Goal: Transaction & Acquisition: Purchase product/service

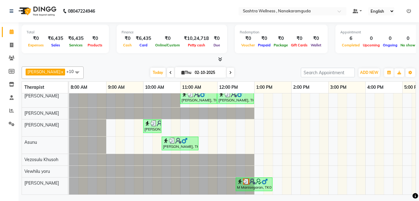
scroll to position [0, 12]
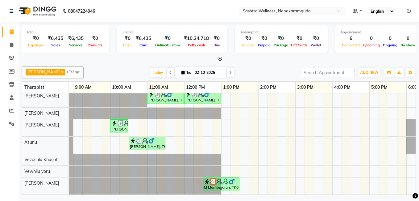
click at [219, 58] on icon at bounding box center [220, 59] width 4 height 5
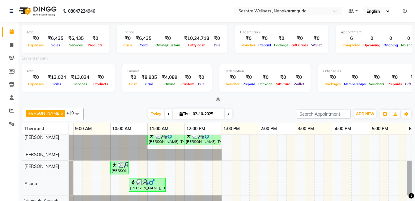
click at [218, 104] on div "Total ₹0 Expenses ₹6,435 Sales ₹6,435 Services ₹0 Products Finance ₹0 Cash ₹6,4…" at bounding box center [217, 129] width 396 height 215
click at [218, 100] on icon at bounding box center [218, 99] width 4 height 5
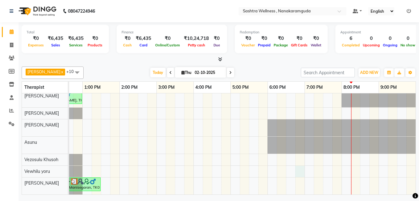
click at [292, 165] on div "M Manisegaran, TK01, 11:00 AM-12:30 PM, CLASSIC MASSAGES -Deep Tissue Massage (…" at bounding box center [156, 116] width 519 height 157
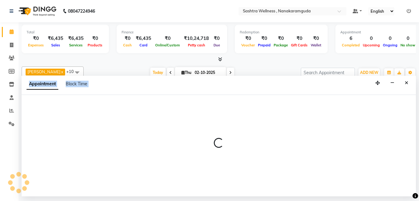
click at [292, 165] on div at bounding box center [219, 145] width 395 height 101
select select "92992"
select select "tentative"
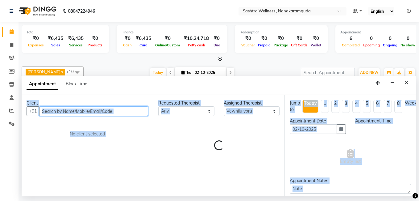
select select "1125"
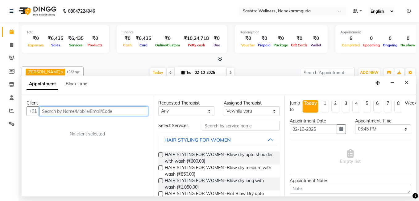
click at [88, 111] on input "text" at bounding box center [93, 111] width 109 height 10
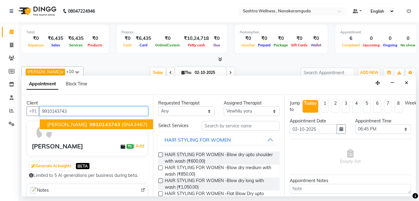
click at [99, 124] on span "9910143743" at bounding box center [105, 124] width 31 height 6
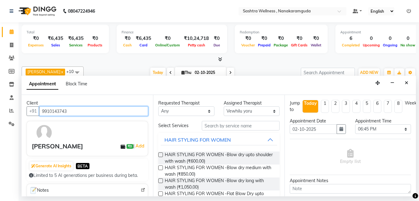
type input "9910143743"
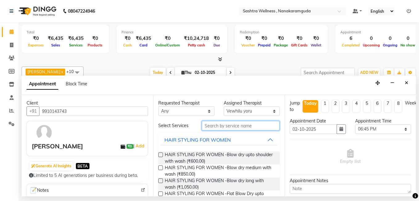
click at [241, 125] on input "text" at bounding box center [241, 126] width 78 height 10
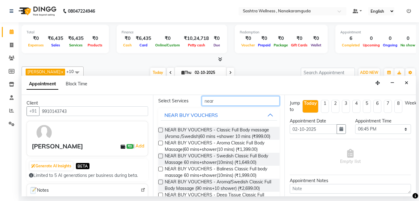
scroll to position [39, 0]
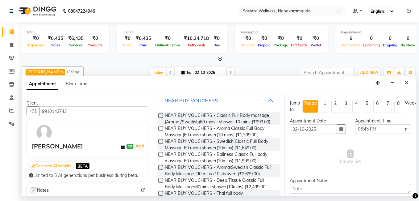
type input "near"
click at [160, 131] on label at bounding box center [160, 128] width 5 height 5
click at [160, 131] on input "checkbox" at bounding box center [160, 129] width 4 height 4
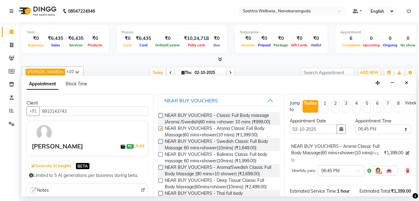
checkbox input "false"
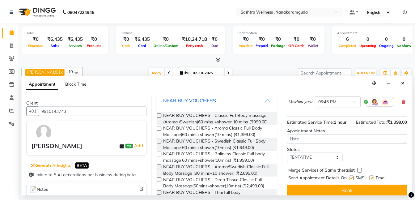
scroll to position [79, 0]
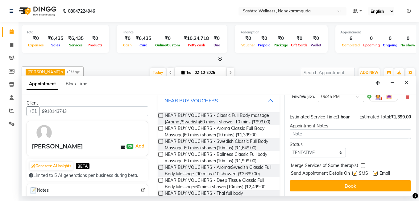
click at [376, 171] on label at bounding box center [375, 173] width 5 height 5
click at [376, 172] on input "checkbox" at bounding box center [375, 174] width 4 height 4
checkbox input "false"
click at [355, 171] on label at bounding box center [355, 173] width 5 height 5
click at [355, 172] on input "checkbox" at bounding box center [355, 174] width 4 height 4
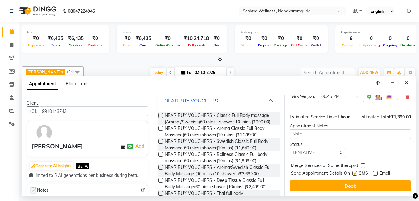
checkbox input "false"
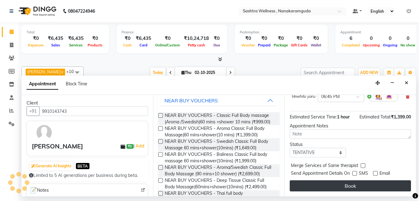
click at [350, 181] on button "Book" at bounding box center [350, 185] width 121 height 11
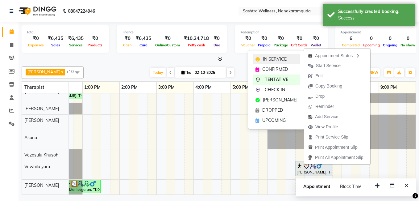
click at [277, 61] on span "IN SERVICE" at bounding box center [275, 59] width 24 height 6
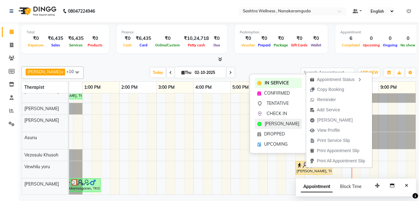
click at [278, 124] on span "[PERSON_NAME]" at bounding box center [282, 123] width 35 height 6
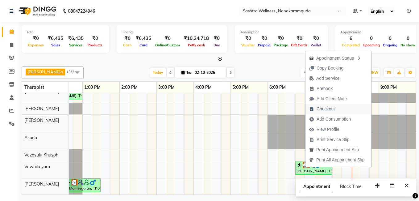
click at [331, 107] on span "Checkout" at bounding box center [326, 109] width 18 height 6
select select "service"
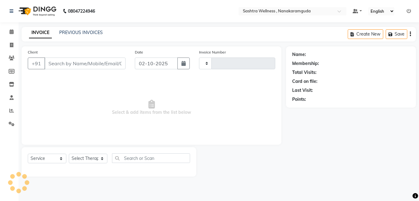
type input "0318"
select select "6669"
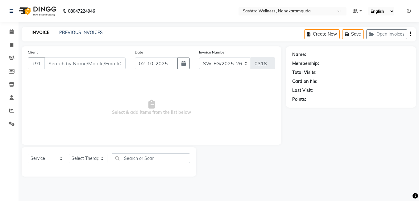
type input "9910143743"
select select "92992"
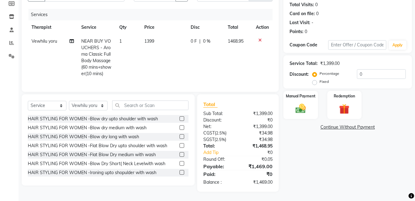
scroll to position [72, 0]
click at [303, 103] on img at bounding box center [300, 108] width 17 height 12
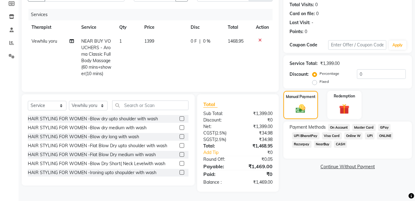
click at [368, 132] on span "UPI" at bounding box center [370, 135] width 10 height 7
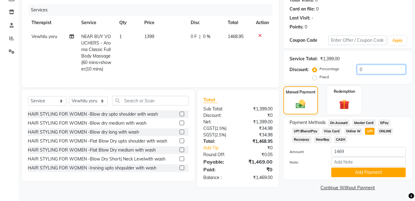
click at [362, 71] on input "0" at bounding box center [381, 70] width 49 height 10
type input "4.75"
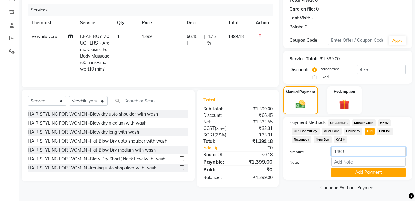
click at [350, 150] on input "1469" at bounding box center [368, 152] width 74 height 10
type input "1"
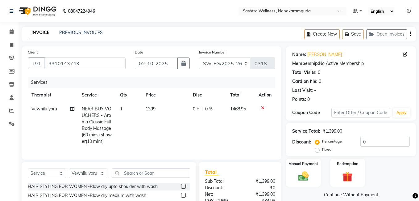
select select "service"
select select "92992"
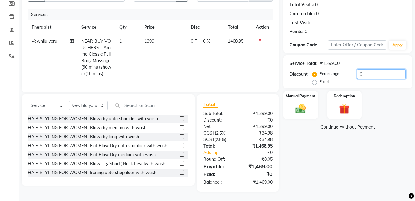
click at [363, 69] on input "0" at bounding box center [381, 74] width 49 height 10
type input "4.75"
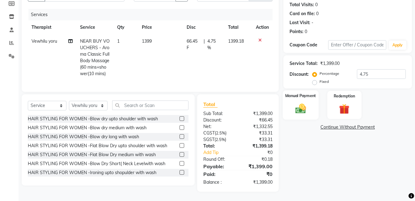
click at [301, 95] on div "Manual Payment" at bounding box center [301, 104] width 36 height 29
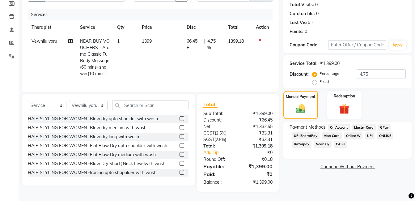
click at [368, 132] on span "UPI" at bounding box center [370, 135] width 10 height 7
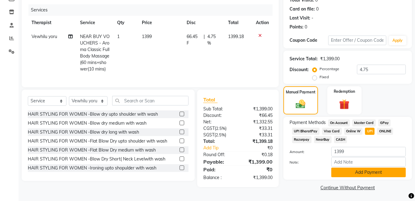
click at [369, 172] on button "Add Payment" at bounding box center [368, 172] width 74 height 10
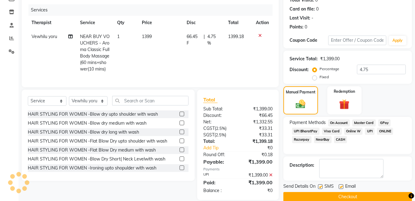
click at [321, 188] on label at bounding box center [320, 186] width 5 height 5
click at [321, 188] on input "checkbox" at bounding box center [320, 187] width 4 height 4
checkbox input "false"
click at [338, 186] on label at bounding box center [340, 186] width 5 height 5
click at [338, 186] on input "checkbox" at bounding box center [340, 187] width 4 height 4
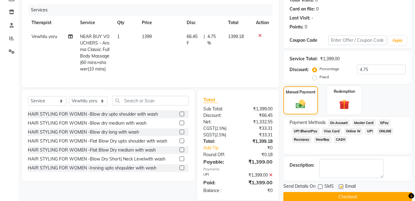
checkbox input "false"
click at [337, 198] on button "Checkout" at bounding box center [347, 197] width 128 height 10
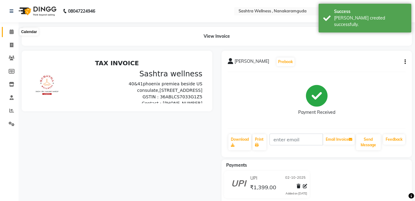
click at [12, 31] on icon at bounding box center [12, 31] width 4 height 5
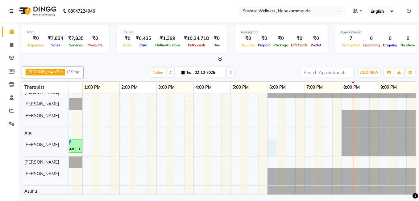
click at [265, 146] on div "M Manisegaran, TK01, 11:00 AM-12:30 PM, CLASSIC MASSAGES -Deep Tissue Massage (…" at bounding box center [156, 167] width 519 height 162
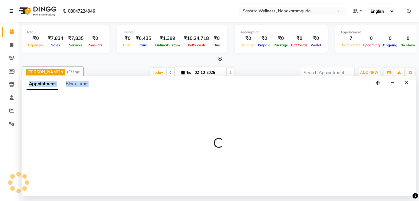
click at [265, 146] on div at bounding box center [219, 145] width 395 height 101
select select "88333"
select select "1080"
select select "tentative"
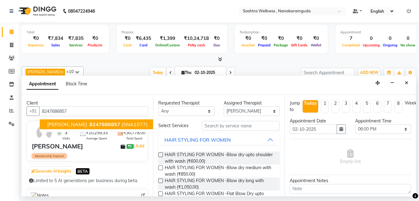
click at [90, 123] on span "8247686857" at bounding box center [105, 124] width 31 height 6
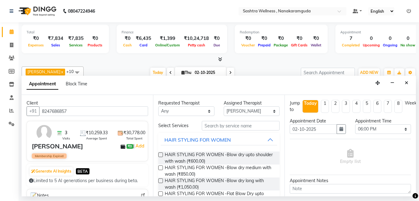
type input "8247686857"
click at [217, 127] on input "text" at bounding box center [241, 126] width 78 height 10
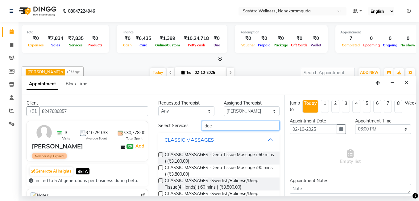
type input "dee"
click at [161, 167] on label at bounding box center [160, 167] width 5 height 5
click at [161, 167] on input "checkbox" at bounding box center [160, 168] width 4 height 4
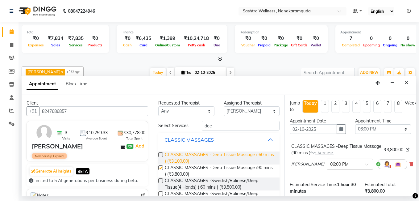
checkbox input "false"
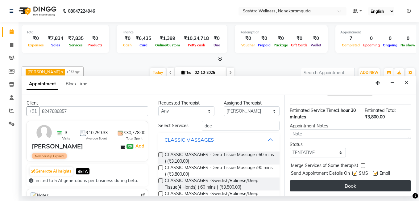
click at [333, 180] on button "Book" at bounding box center [350, 185] width 121 height 11
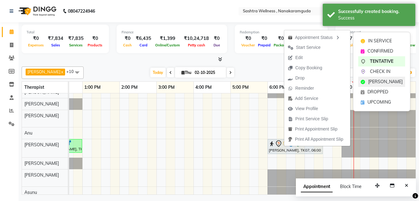
click at [377, 79] on span "[PERSON_NAME]" at bounding box center [385, 81] width 35 height 6
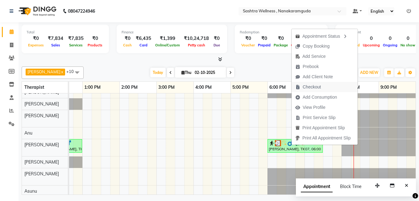
click at [318, 88] on span "Checkout" at bounding box center [312, 87] width 18 height 6
select select "service"
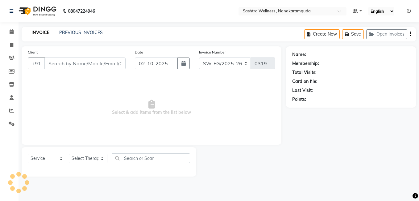
type input "8247686857"
select select "88333"
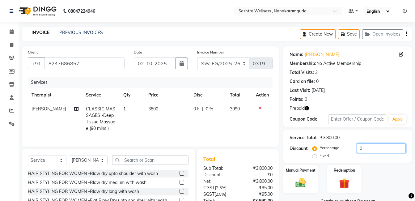
click at [365, 150] on input "0" at bounding box center [381, 148] width 49 height 10
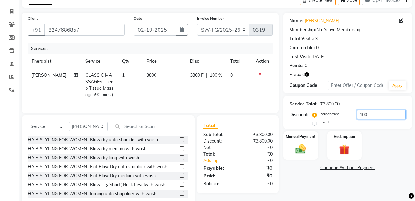
scroll to position [53, 0]
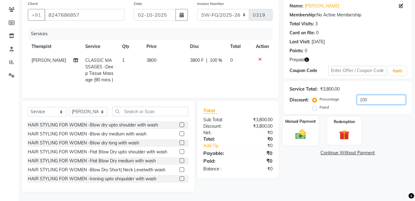
type input "100"
click at [301, 119] on label "Manual Payment" at bounding box center [300, 121] width 31 height 6
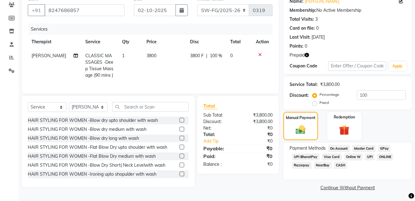
click at [339, 166] on span "CASH" at bounding box center [340, 164] width 13 height 7
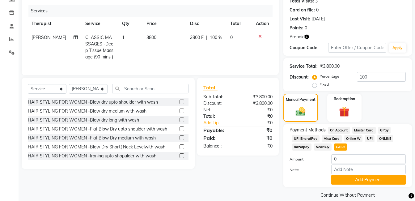
scroll to position [79, 0]
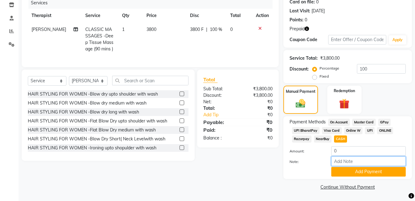
click at [354, 160] on input "Note:" at bounding box center [368, 161] width 74 height 10
type input "Complimentary towards membership promotion"
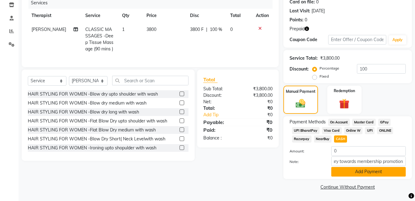
scroll to position [0, 0]
click at [353, 172] on button "Add Payment" at bounding box center [368, 172] width 74 height 10
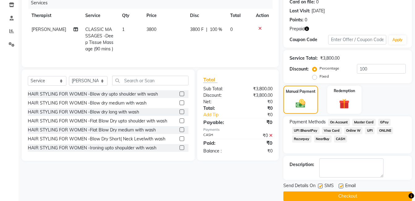
click at [340, 188] on label at bounding box center [340, 185] width 5 height 5
click at [340, 188] on input "checkbox" at bounding box center [340, 186] width 4 height 4
checkbox input "false"
click at [320, 186] on label at bounding box center [320, 185] width 5 height 5
click at [320, 186] on input "checkbox" at bounding box center [320, 186] width 4 height 4
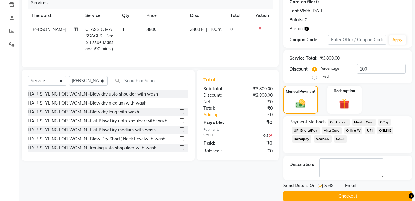
checkbox input "false"
click at [332, 196] on button "Checkout" at bounding box center [347, 196] width 128 height 10
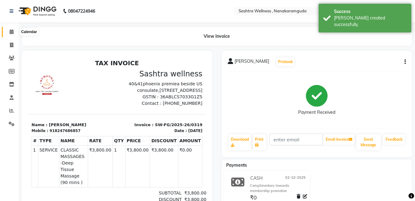
click at [10, 31] on icon at bounding box center [12, 31] width 4 height 5
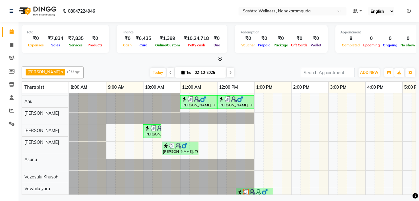
scroll to position [66, 0]
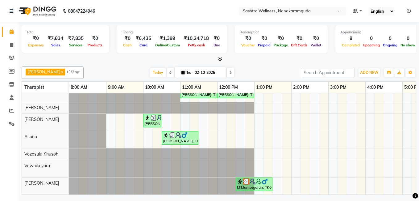
click at [295, 113] on div "M Manisegaran, TK01, 11:00 AM-12:30 PM, CLASSIC MASSAGES -Deep Tissue Massage (…" at bounding box center [328, 113] width 519 height 162
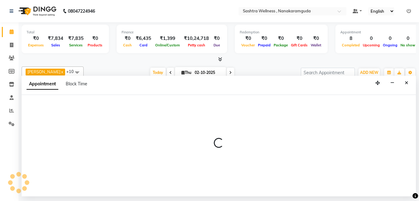
click at [295, 113] on div at bounding box center [219, 145] width 395 height 101
select select "92983"
select select "tentative"
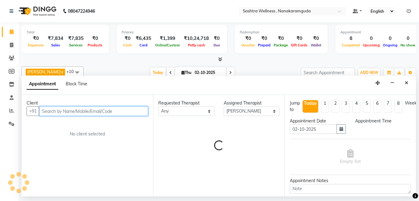
select select "840"
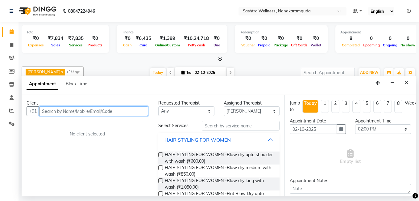
click at [80, 111] on input "text" at bounding box center [93, 111] width 109 height 10
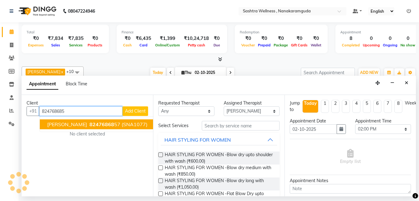
type input "8247686857"
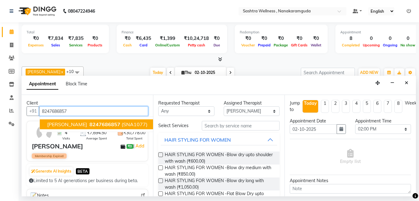
click at [65, 123] on span "[PERSON_NAME]" at bounding box center [67, 124] width 40 height 6
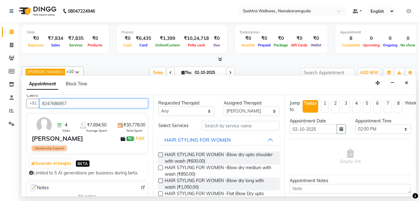
scroll to position [0, 0]
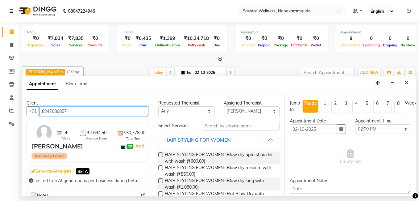
click at [59, 109] on input "8247686857" at bounding box center [93, 111] width 109 height 10
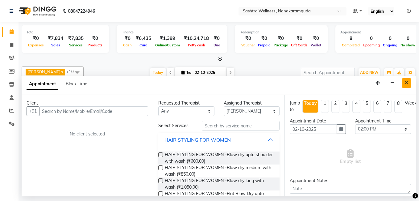
click at [408, 85] on icon "Close" at bounding box center [406, 83] width 3 height 4
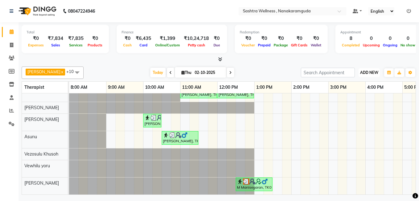
click at [365, 72] on span "ADD NEW" at bounding box center [369, 72] width 18 height 5
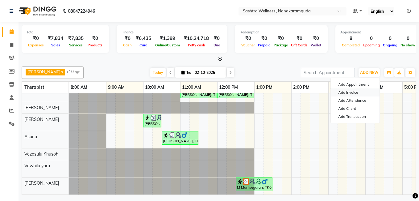
click at [357, 92] on link "Add Invoice" at bounding box center [355, 92] width 49 height 8
select select "service"
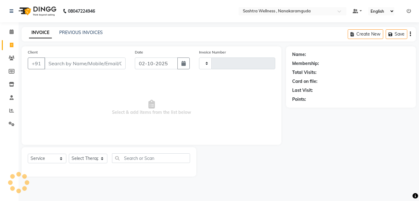
type input "0320"
select select "6669"
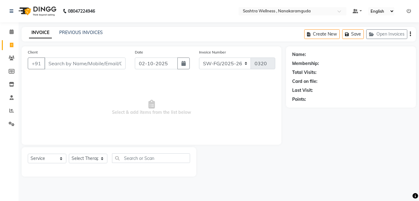
click at [70, 64] on input "Client" at bounding box center [84, 63] width 81 height 12
type input "8247686857"
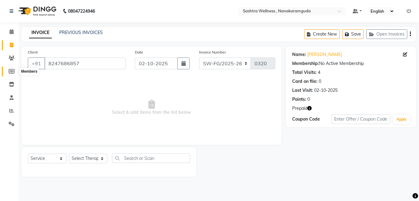
click at [13, 72] on icon at bounding box center [12, 71] width 6 height 5
click at [10, 56] on icon at bounding box center [12, 58] width 6 height 5
click at [94, 157] on select "Select Therapist [PERSON_NAME] [PERSON_NAME] [PERSON_NAME] [PERSON_NAME] [PERSO…" at bounding box center [88, 158] width 39 height 10
click at [10, 32] on icon at bounding box center [12, 31] width 4 height 5
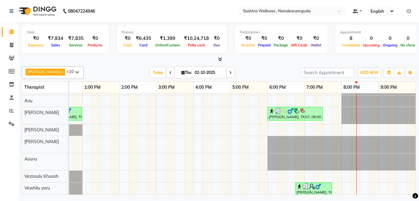
scroll to position [66, 0]
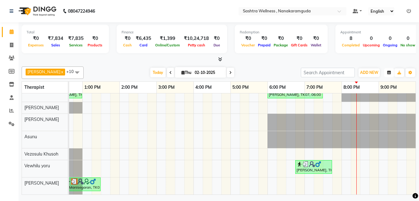
click at [390, 73] on icon "button" at bounding box center [389, 73] width 4 height 4
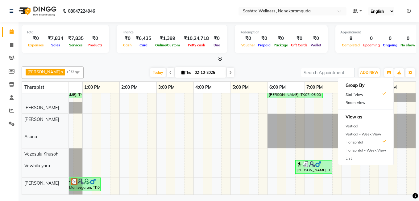
click at [381, 65] on div "[PERSON_NAME] x [PERSON_NAME] [PERSON_NAME] x [PERSON_NAME] x Vewhilu yoru x Ve…" at bounding box center [219, 129] width 395 height 131
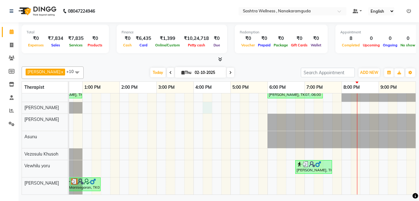
click at [202, 104] on div "M Manisegaran, TK01, 11:00 AM-12:30 PM, CLASSIC MASSAGES -Deep Tissue Massage (…" at bounding box center [156, 113] width 519 height 162
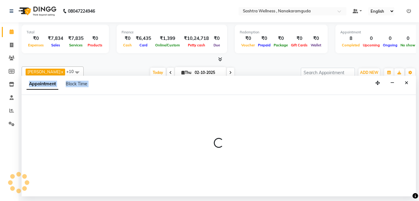
click at [202, 104] on div at bounding box center [219, 145] width 395 height 101
select select "89156"
select select "975"
select select "tentative"
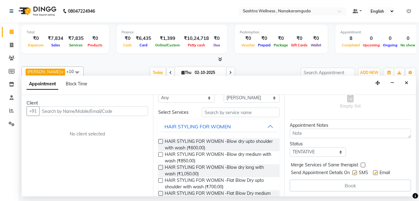
scroll to position [25, 0]
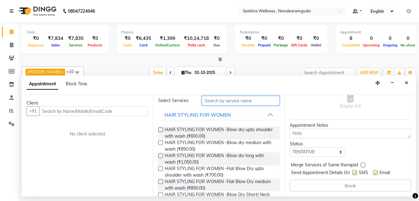
click at [246, 102] on input "text" at bounding box center [241, 101] width 78 height 10
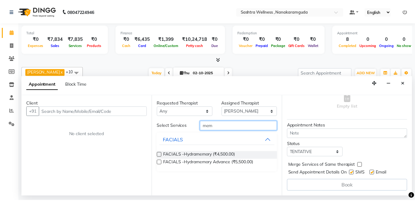
scroll to position [0, 0]
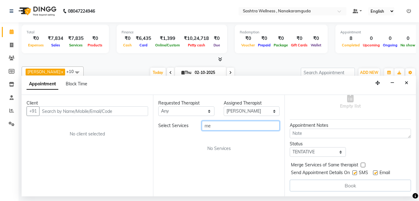
type input "m"
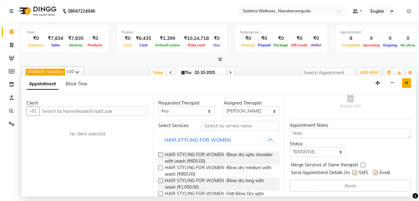
click at [408, 83] on icon "Close" at bounding box center [406, 83] width 3 height 4
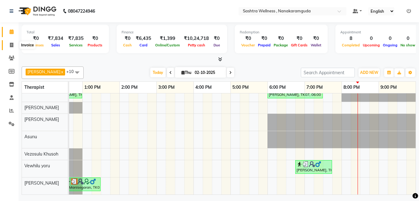
click at [11, 43] on icon at bounding box center [11, 45] width 3 height 5
select select "service"
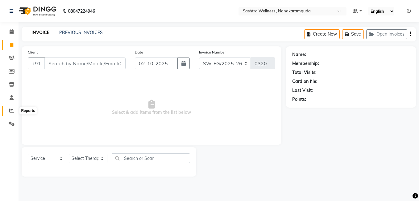
click at [13, 109] on icon at bounding box center [11, 110] width 5 height 5
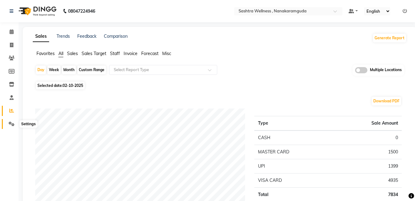
click at [9, 123] on icon at bounding box center [12, 123] width 6 height 5
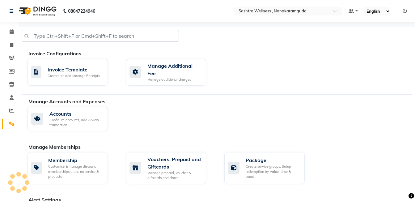
click at [9, 123] on icon at bounding box center [12, 123] width 6 height 5
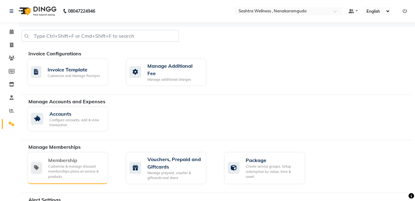
click at [75, 162] on div "Membership" at bounding box center [75, 159] width 55 height 7
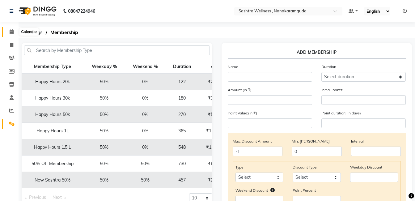
click at [10, 31] on icon at bounding box center [12, 31] width 4 height 5
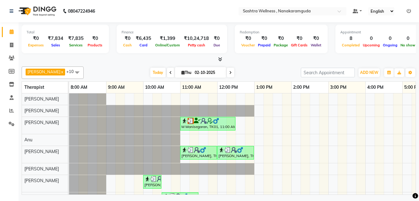
click at [323, 117] on div "M Manisegaran, TK01, 11:00 AM-12:30 PM, CLASSIC MASSAGES -Deep Tissue Massage (…" at bounding box center [328, 174] width 519 height 162
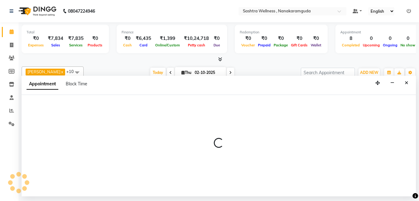
click at [323, 117] on div at bounding box center [219, 145] width 395 height 101
select select "88331"
select select "tentative"
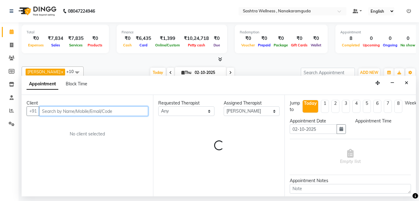
select select "885"
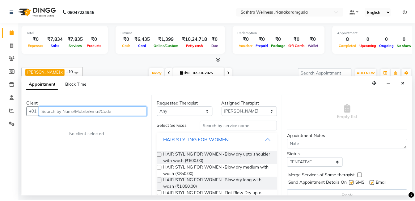
scroll to position [60, 0]
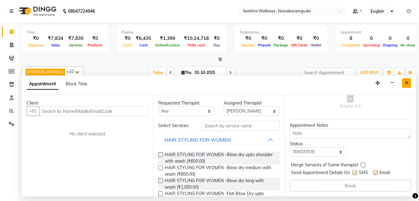
click at [408, 83] on button "Close" at bounding box center [406, 83] width 9 height 10
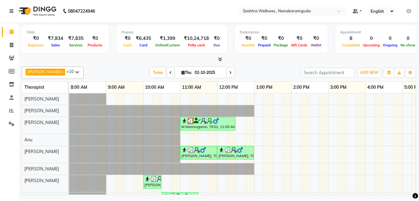
click at [10, 8] on link at bounding box center [13, 10] width 6 height 17
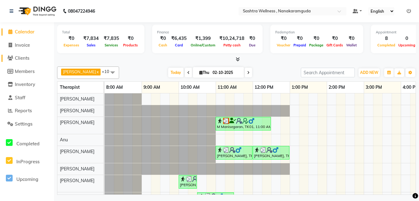
click at [25, 59] on span "Clients" at bounding box center [22, 58] width 15 height 6
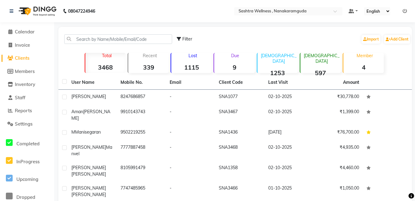
click at [25, 59] on span "Clients" at bounding box center [22, 58] width 15 height 6
click at [19, 74] on span "Members" at bounding box center [25, 71] width 20 height 6
select select
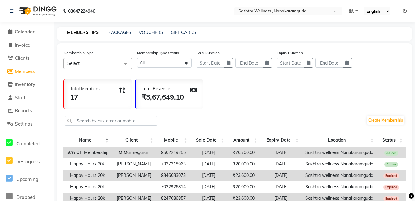
click at [28, 46] on span "Invoice" at bounding box center [22, 45] width 15 height 6
select select "service"
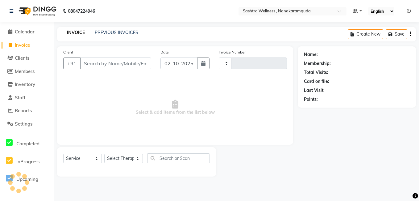
type input "0320"
select select "6669"
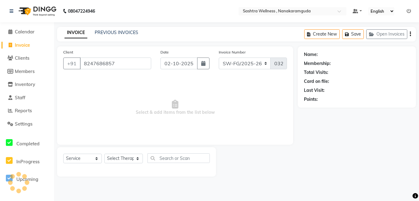
type input "8247686857"
click at [100, 62] on input "8247686857" at bounding box center [115, 63] width 71 height 12
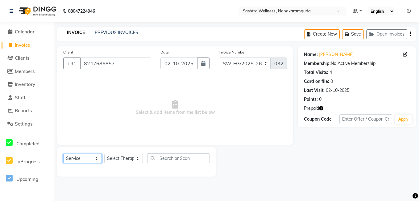
click at [89, 156] on select "Select Service Product Membership Package Voucher Prepaid Gift Card" at bounding box center [82, 158] width 39 height 10
select select "membership"
click at [63, 153] on select "Select Service Product Membership Package Voucher Prepaid Gift Card" at bounding box center [82, 158] width 39 height 10
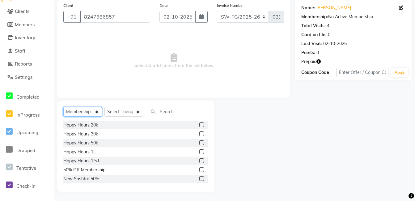
scroll to position [1, 0]
click at [199, 168] on label at bounding box center [201, 168] width 5 height 5
click at [199, 168] on input "checkbox" at bounding box center [201, 169] width 4 height 4
click at [199, 167] on label at bounding box center [201, 168] width 5 height 5
click at [199, 167] on input "checkbox" at bounding box center [201, 169] width 4 height 4
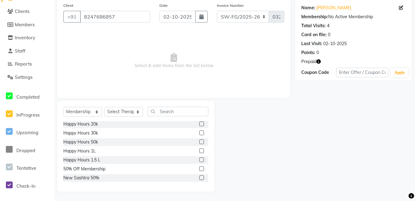
click at [199, 168] on label at bounding box center [201, 168] width 5 height 5
click at [199, 168] on input "checkbox" at bounding box center [201, 169] width 4 height 4
click at [199, 168] on label at bounding box center [201, 168] width 5 height 5
click at [199, 168] on input "checkbox" at bounding box center [201, 169] width 4 height 4
checkbox input "false"
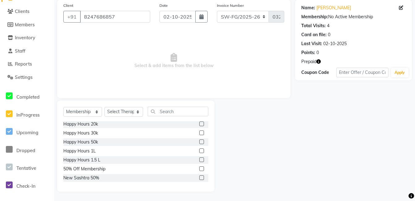
click at [199, 177] on label at bounding box center [201, 177] width 5 height 5
click at [199, 177] on input "checkbox" at bounding box center [201, 178] width 4 height 4
checkbox input "false"
click at [235, 135] on div at bounding box center [254, 145] width 81 height 91
click at [199, 168] on label at bounding box center [201, 168] width 5 height 5
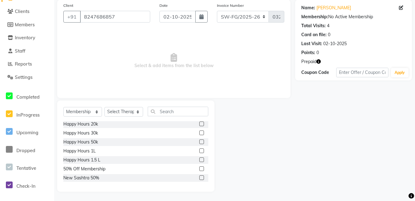
click at [199, 168] on input "checkbox" at bounding box center [201, 169] width 4 height 4
click at [199, 168] on label at bounding box center [201, 168] width 5 height 5
click at [199, 168] on input "checkbox" at bounding box center [201, 169] width 4 height 4
checkbox input "false"
click at [130, 111] on select "Select Therapist [PERSON_NAME] [PERSON_NAME] [PERSON_NAME] [PERSON_NAME] [PERSO…" at bounding box center [123, 112] width 39 height 10
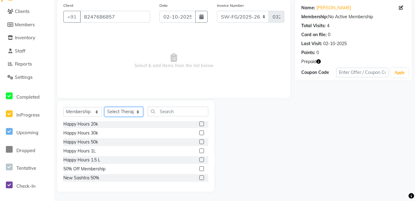
select select "93245"
click at [104, 107] on select "Select Therapist [PERSON_NAME] [PERSON_NAME] [PERSON_NAME] [PERSON_NAME] [PERSO…" at bounding box center [123, 112] width 39 height 10
click at [199, 170] on label at bounding box center [201, 168] width 5 height 5
click at [199, 170] on input "checkbox" at bounding box center [201, 169] width 4 height 4
select select "select"
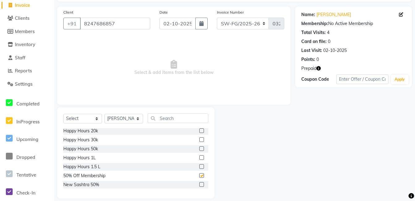
scroll to position [0, 0]
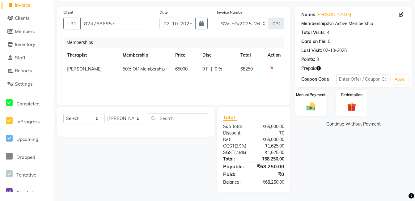
click at [177, 69] on span "65000" at bounding box center [181, 69] width 12 height 6
select select "93245"
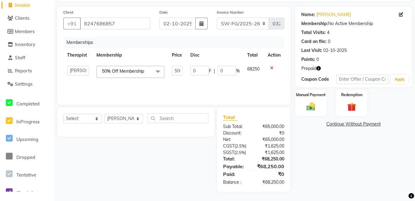
scroll to position [0, 5]
type input "25000"
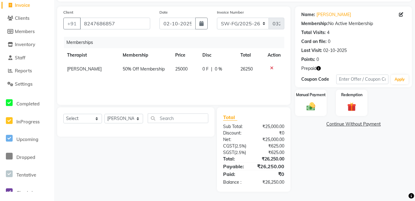
click at [204, 86] on div "Memberships Therapist Membership Price Disc Total Action [PERSON_NAME] 50% Off …" at bounding box center [173, 68] width 221 height 62
click at [311, 93] on label "Manual Payment" at bounding box center [310, 95] width 31 height 6
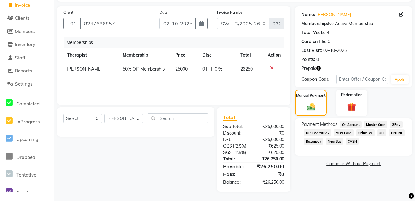
click at [378, 132] on span "UPI" at bounding box center [382, 132] width 10 height 7
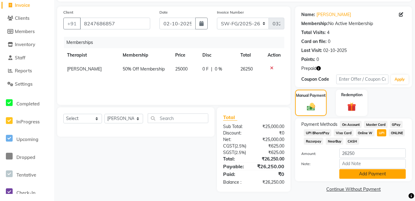
click at [366, 175] on button "Add Payment" at bounding box center [372, 174] width 66 height 10
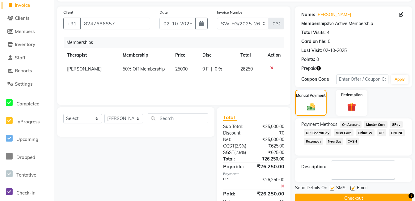
click at [352, 188] on label at bounding box center [352, 188] width 5 height 5
click at [352, 188] on input "checkbox" at bounding box center [352, 188] width 4 height 4
checkbox input "false"
click at [343, 197] on button "Checkout" at bounding box center [353, 198] width 117 height 10
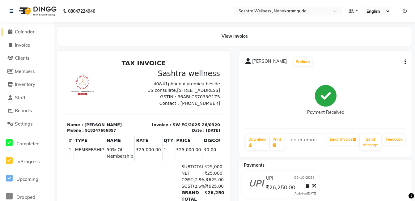
click at [27, 29] on span "Calendar" at bounding box center [25, 32] width 20 height 6
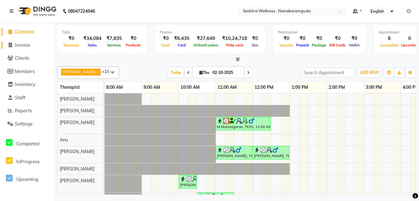
click at [30, 47] on span "Invoice" at bounding box center [22, 45] width 15 height 6
select select "service"
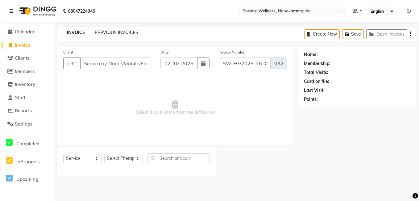
click at [113, 33] on link "PREVIOUS INVOICES" at bounding box center [117, 33] width 44 height 6
